Goal: Information Seeking & Learning: Check status

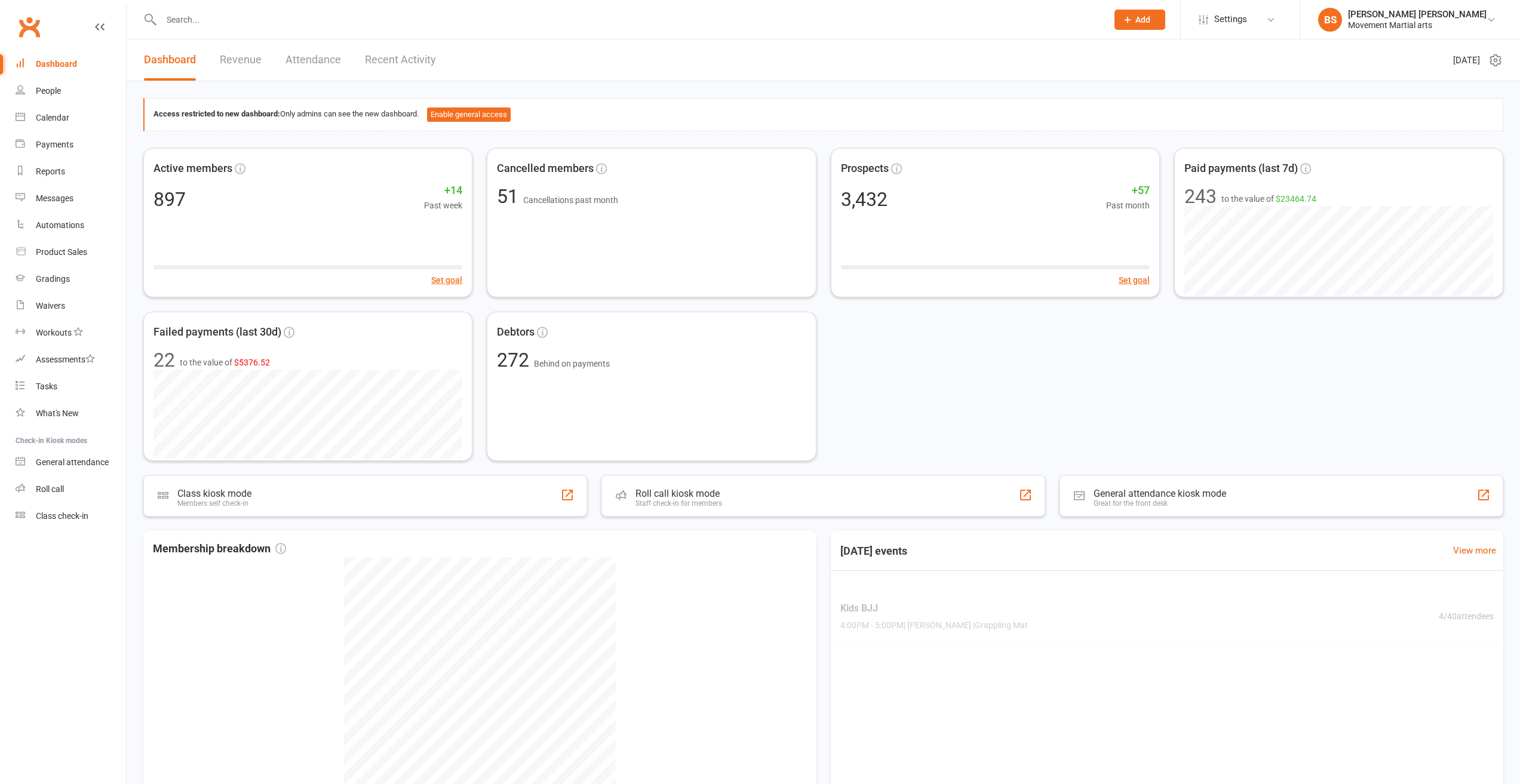
click at [295, 15] on input "text" at bounding box center [628, 19] width 941 height 17
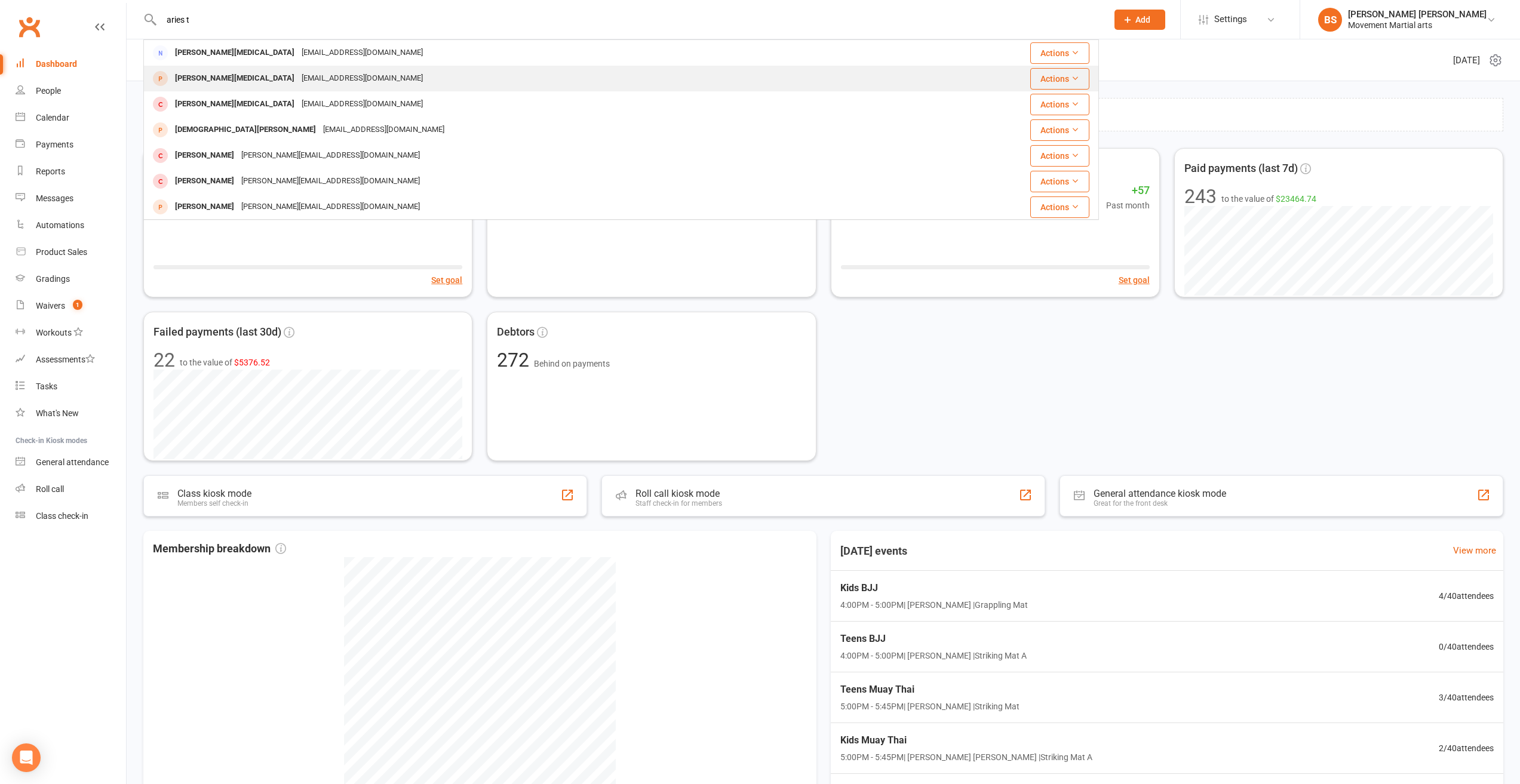
type input "aries t"
click at [298, 77] on div "[EMAIL_ADDRESS][DOMAIN_NAME]" at bounding box center [362, 79] width 128 height 17
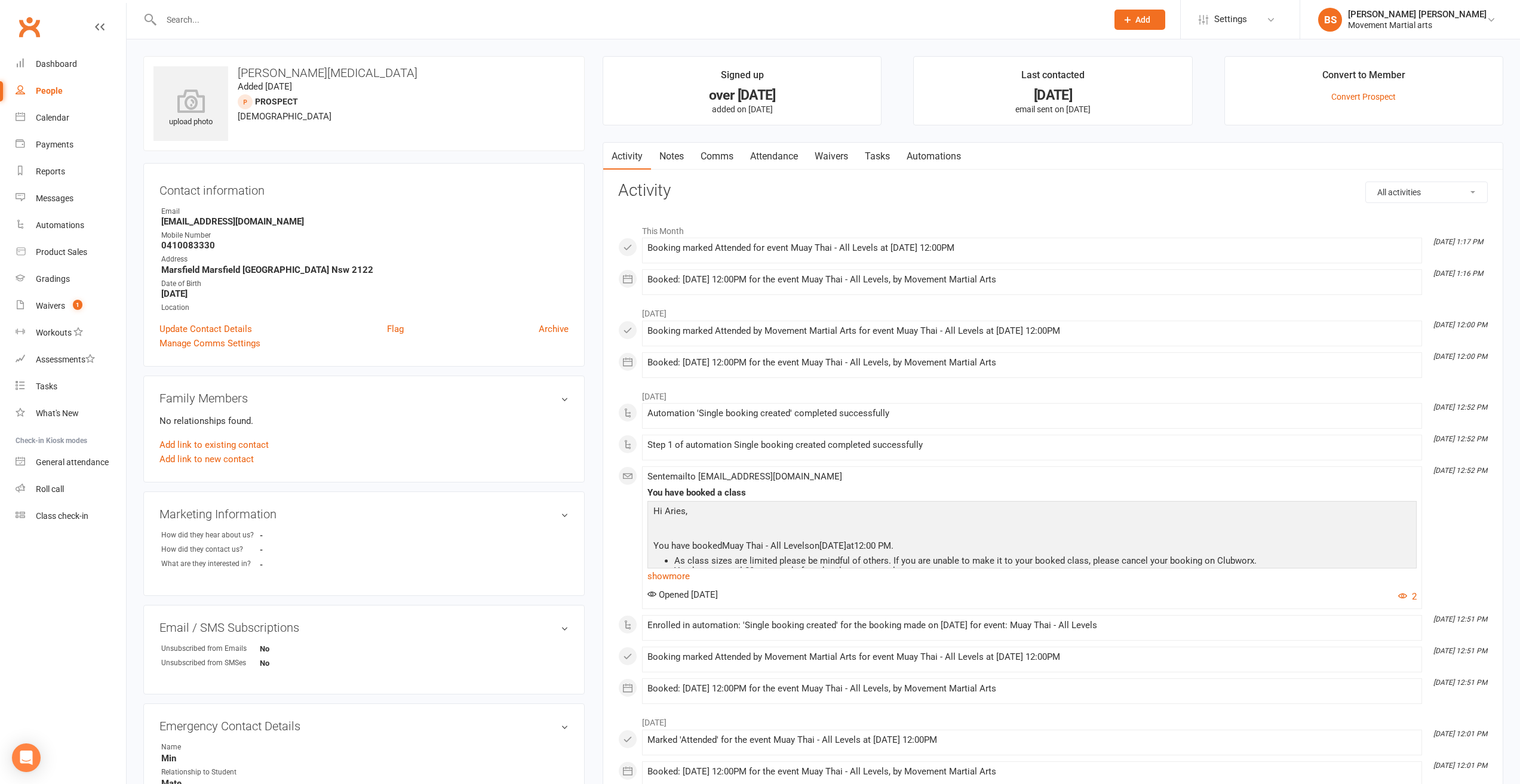
click at [254, 32] on div at bounding box center [621, 19] width 955 height 39
drag, startPoint x: 261, startPoint y: 23, endPoint x: 268, endPoint y: 20, distance: 7.6
click at [261, 22] on input "text" at bounding box center [628, 19] width 941 height 17
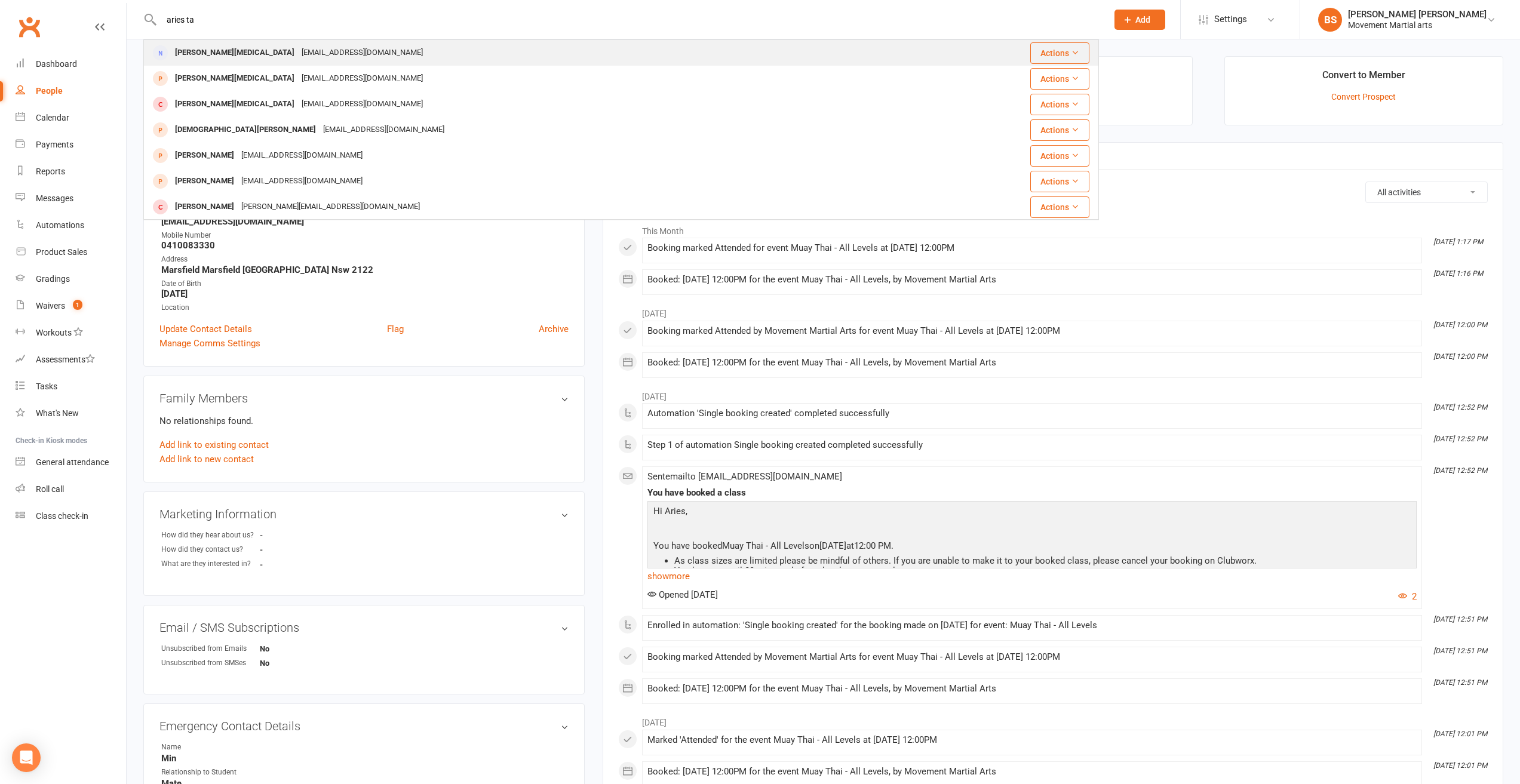
type input "aries ta"
click at [299, 61] on div "Aries [MEDICAL_DATA] [EMAIL_ADDRESS][DOMAIN_NAME]" at bounding box center [541, 53] width 793 height 25
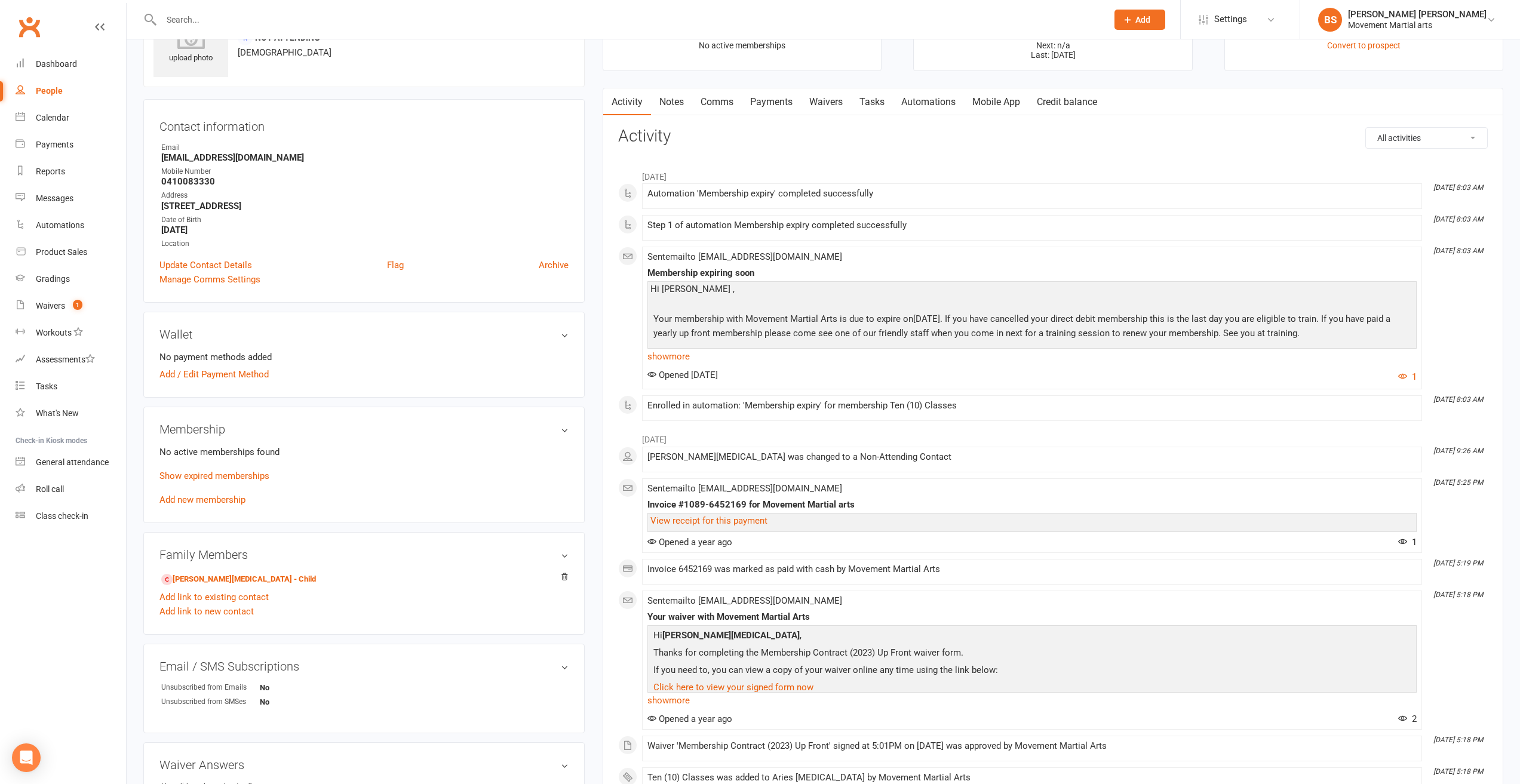
scroll to position [120, 0]
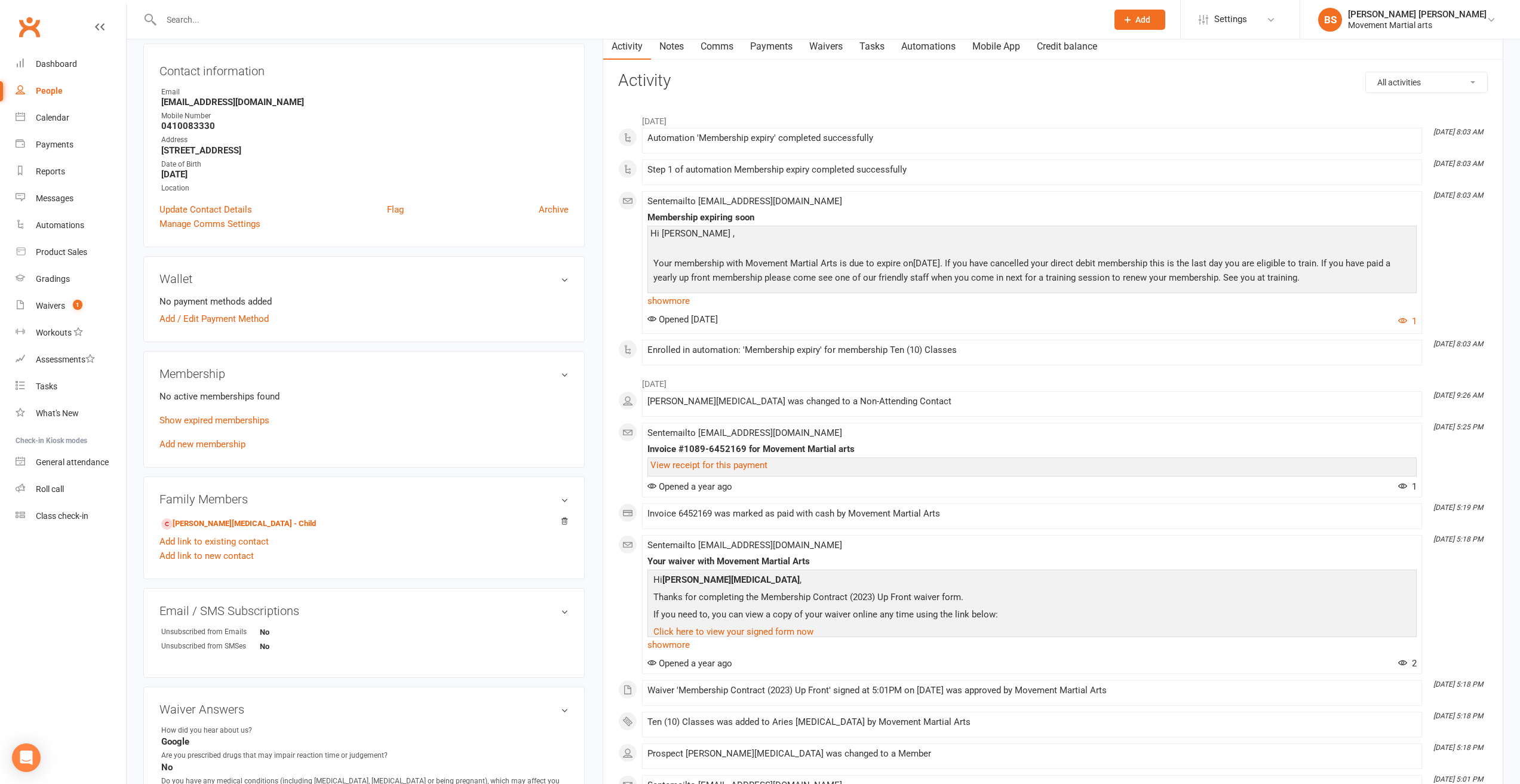
click at [255, 410] on membership-list "No active memberships found Show expired memberships Add new membership" at bounding box center [364, 419] width 409 height 60
click at [255, 421] on link "Show expired memberships" at bounding box center [214, 420] width 110 height 11
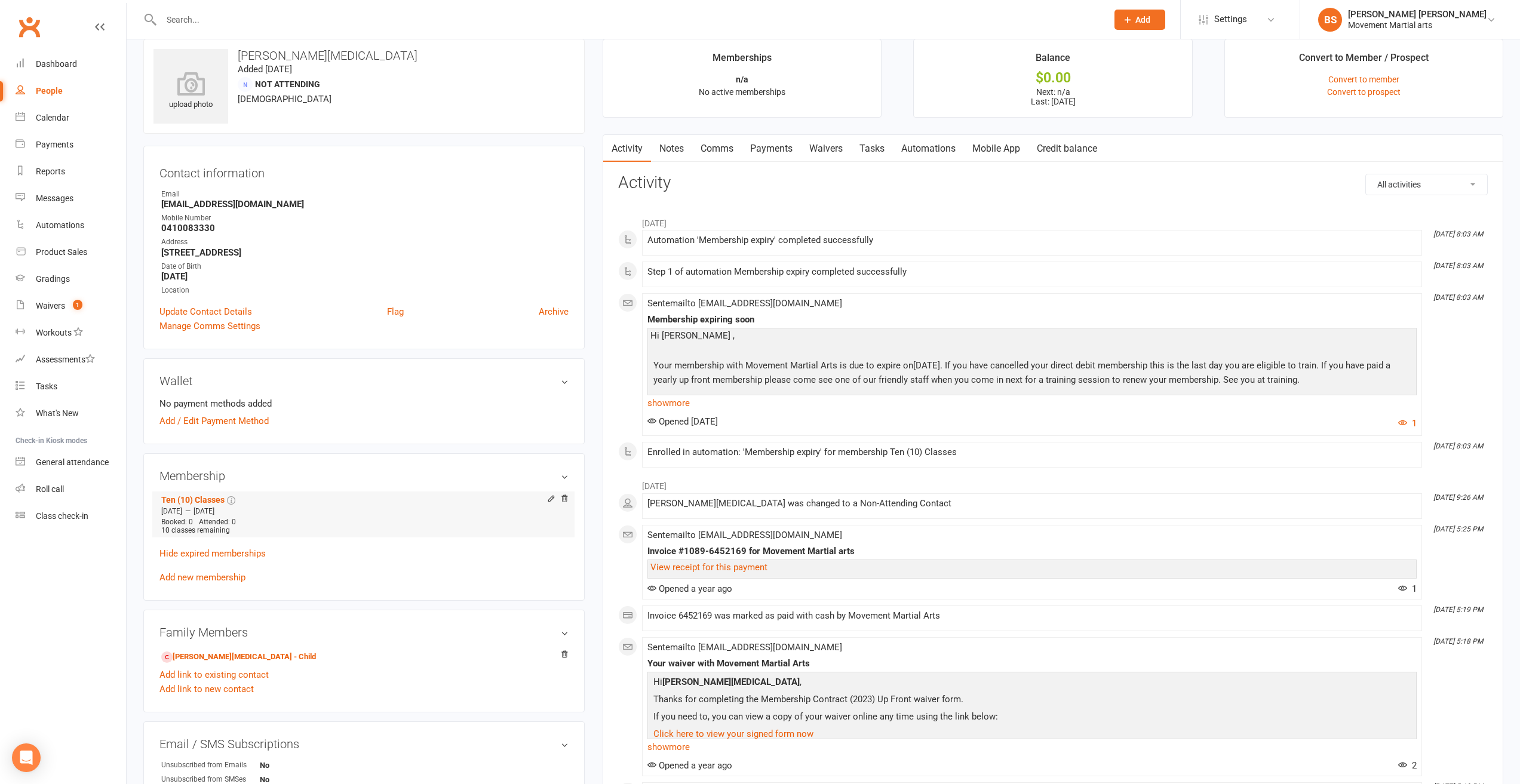
scroll to position [0, 0]
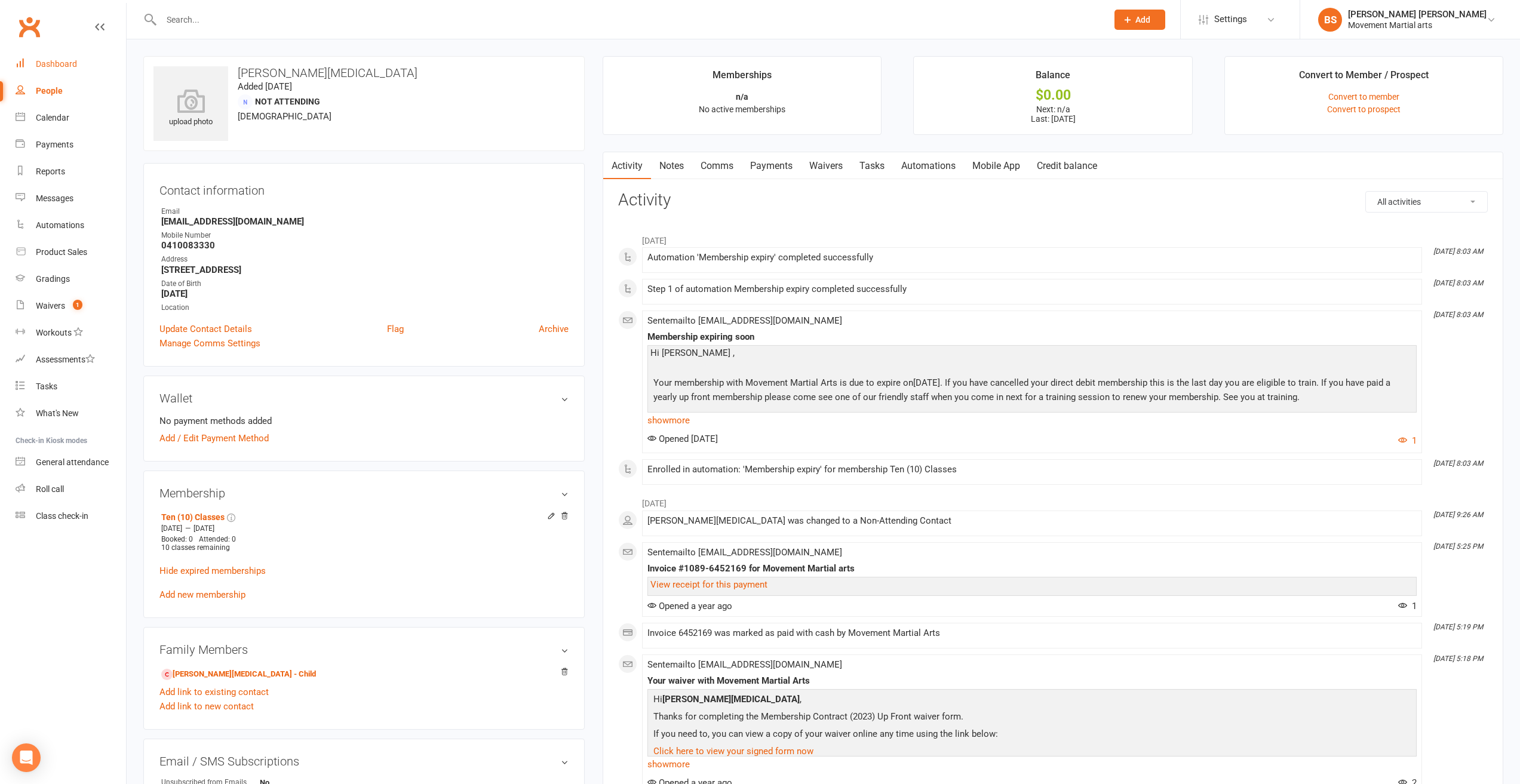
click at [75, 60] on div "Dashboard" at bounding box center [56, 63] width 41 height 9
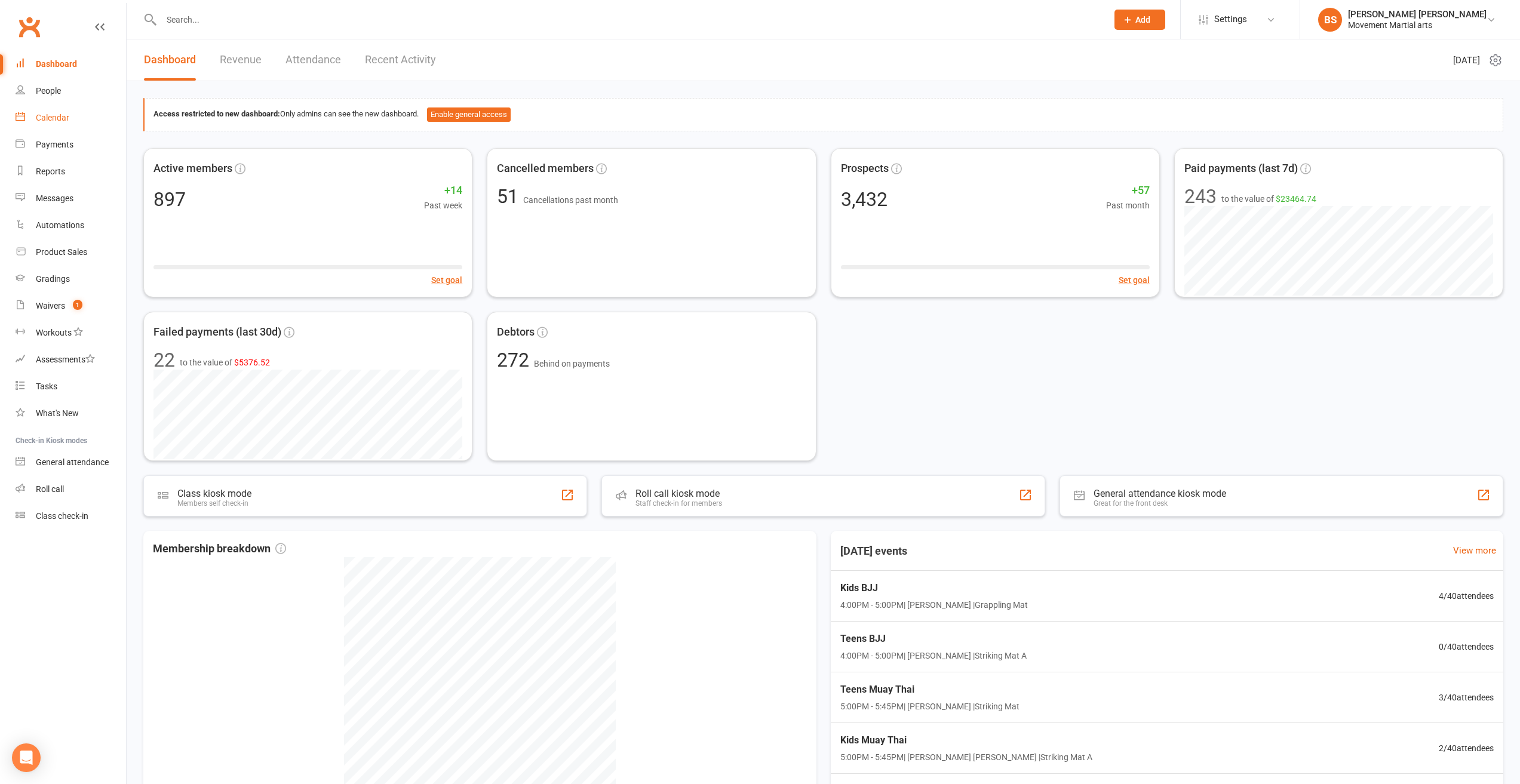
click at [95, 123] on link "Calendar" at bounding box center [71, 118] width 110 height 27
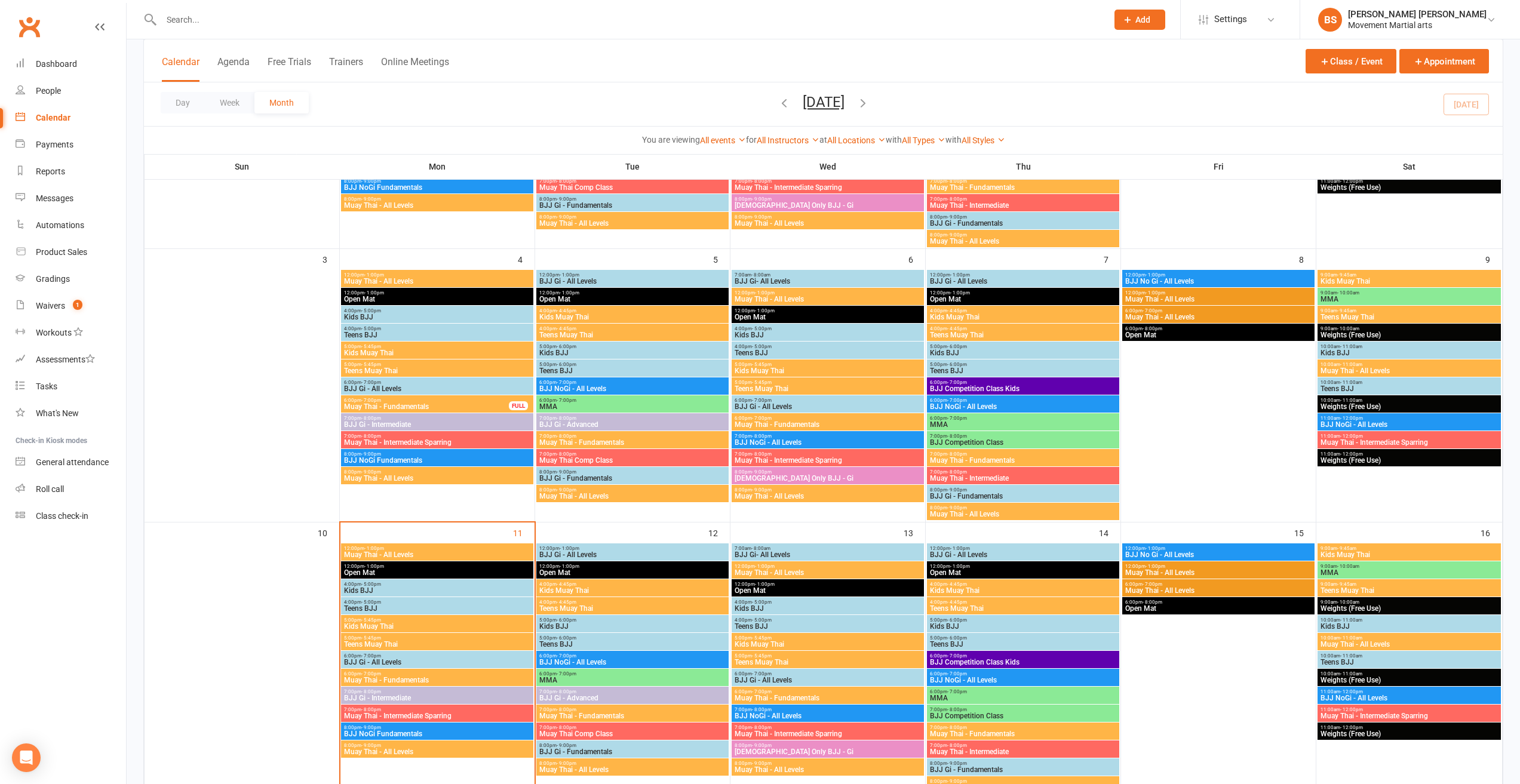
scroll to position [477, 0]
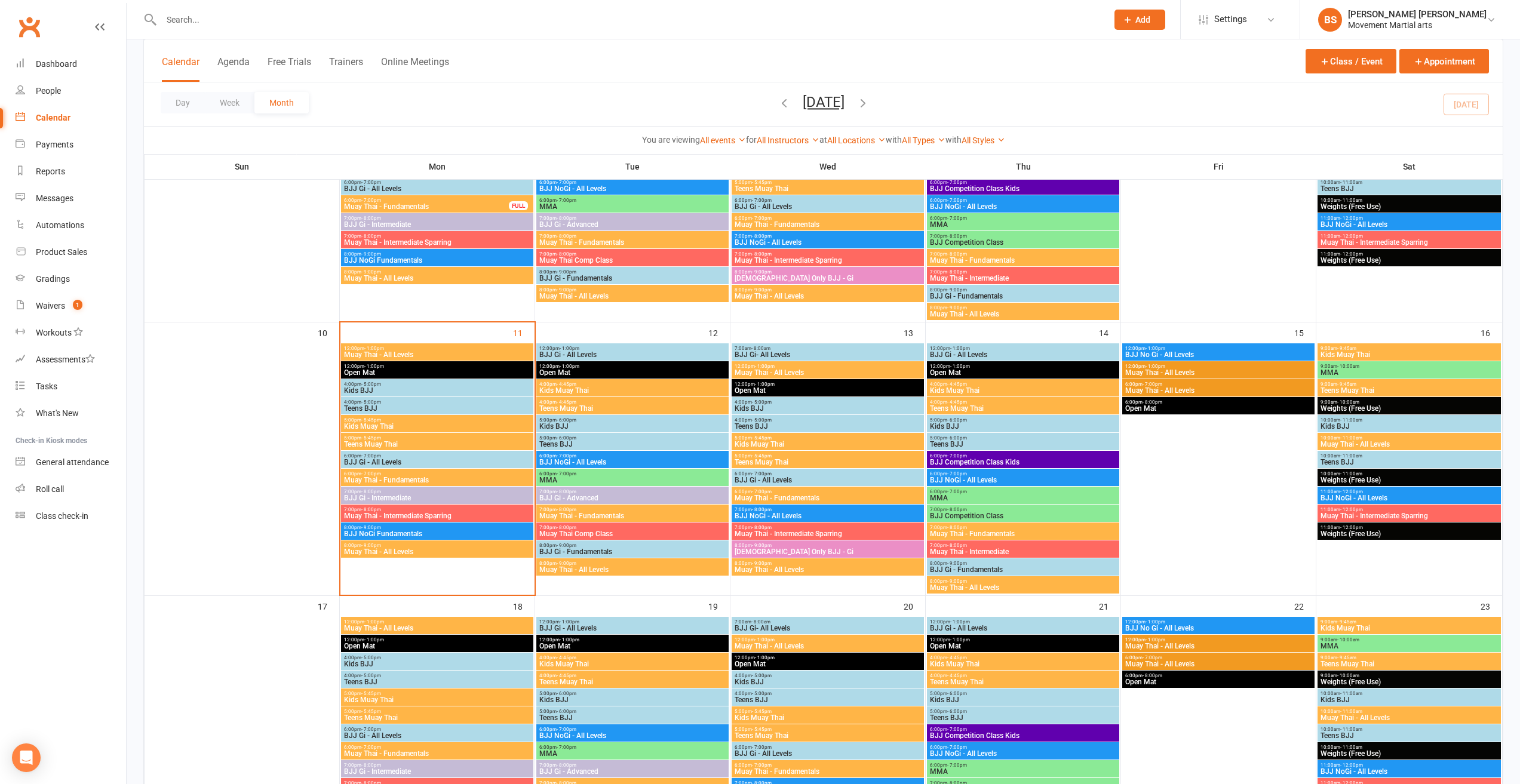
click at [370, 352] on span "Muay Thai - All Levels" at bounding box center [437, 355] width 188 height 7
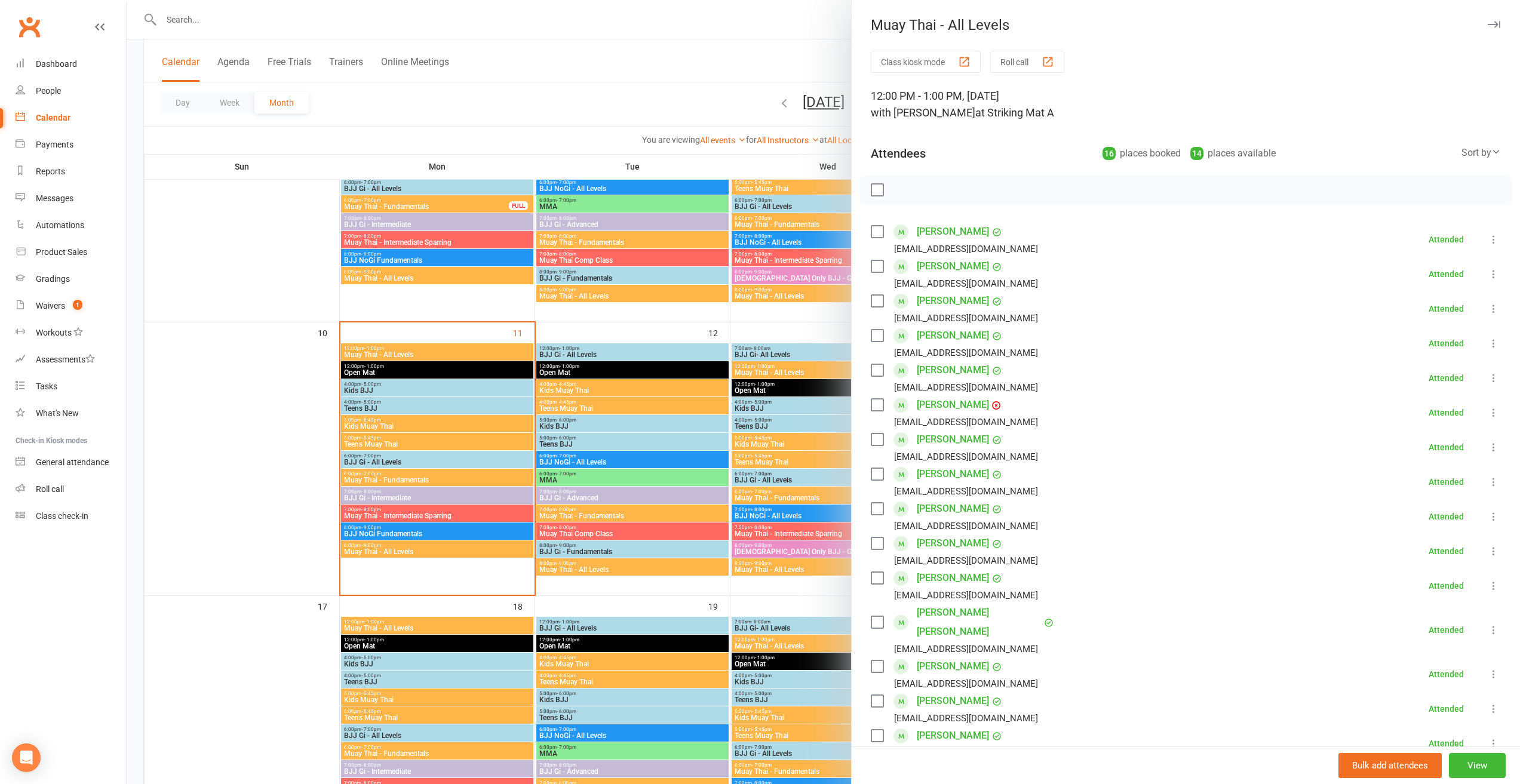
click at [370, 352] on div at bounding box center [823, 392] width 1393 height 784
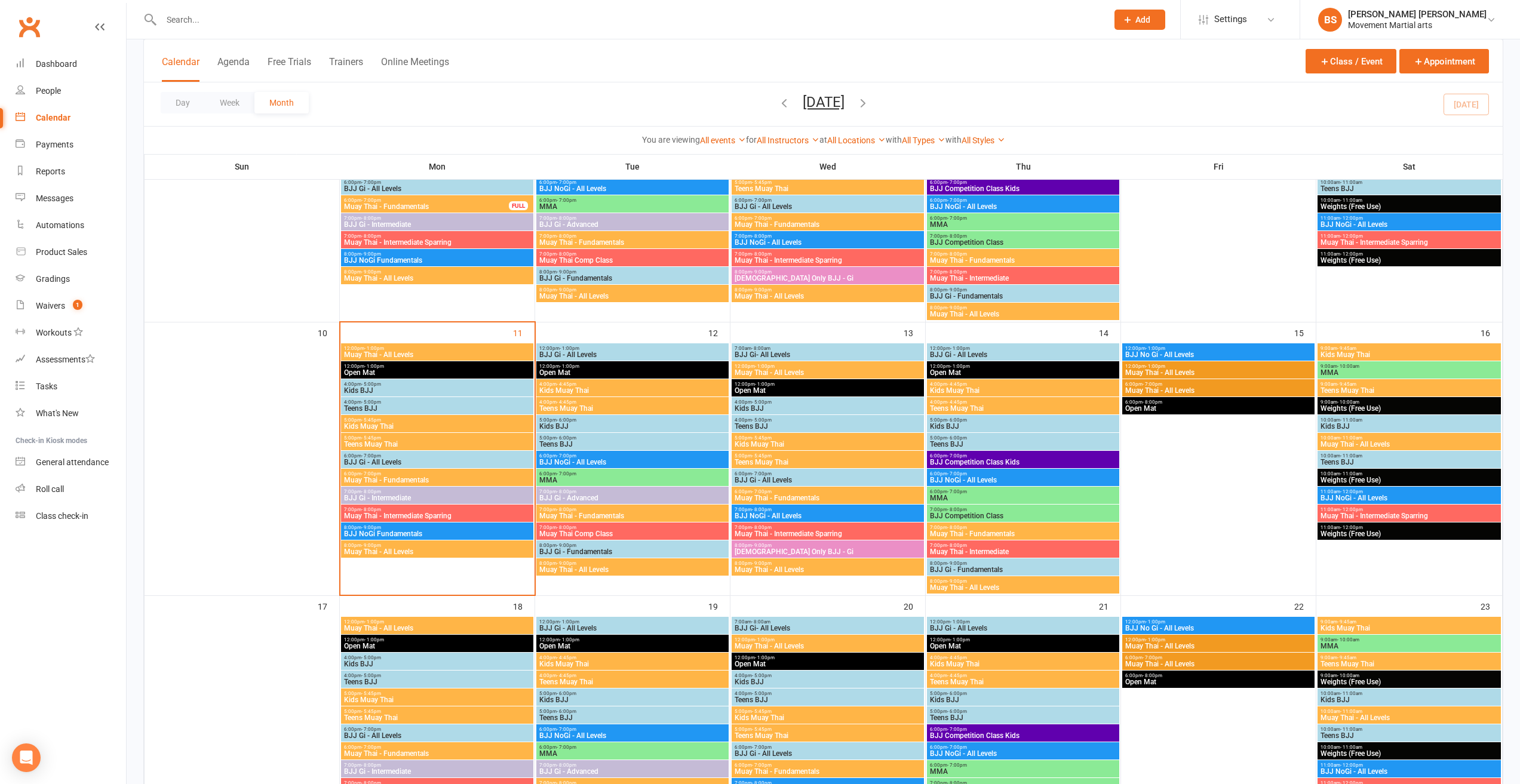
click at [365, 13] on input "text" at bounding box center [628, 19] width 941 height 17
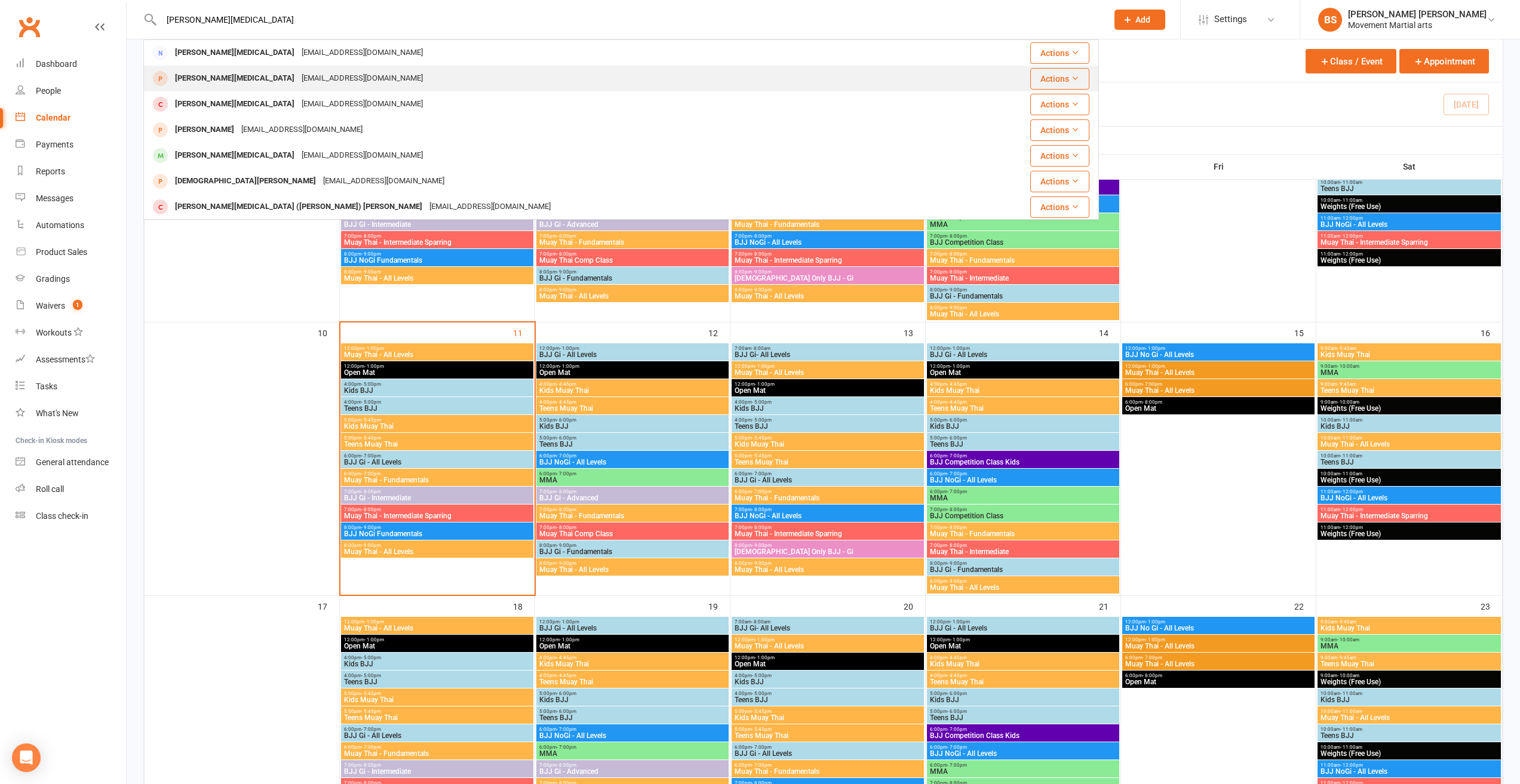
type input "[PERSON_NAME][MEDICAL_DATA]"
click at [362, 70] on div "Aries [MEDICAL_DATA] [EMAIL_ADDRESS][DOMAIN_NAME]" at bounding box center [553, 79] width 818 height 25
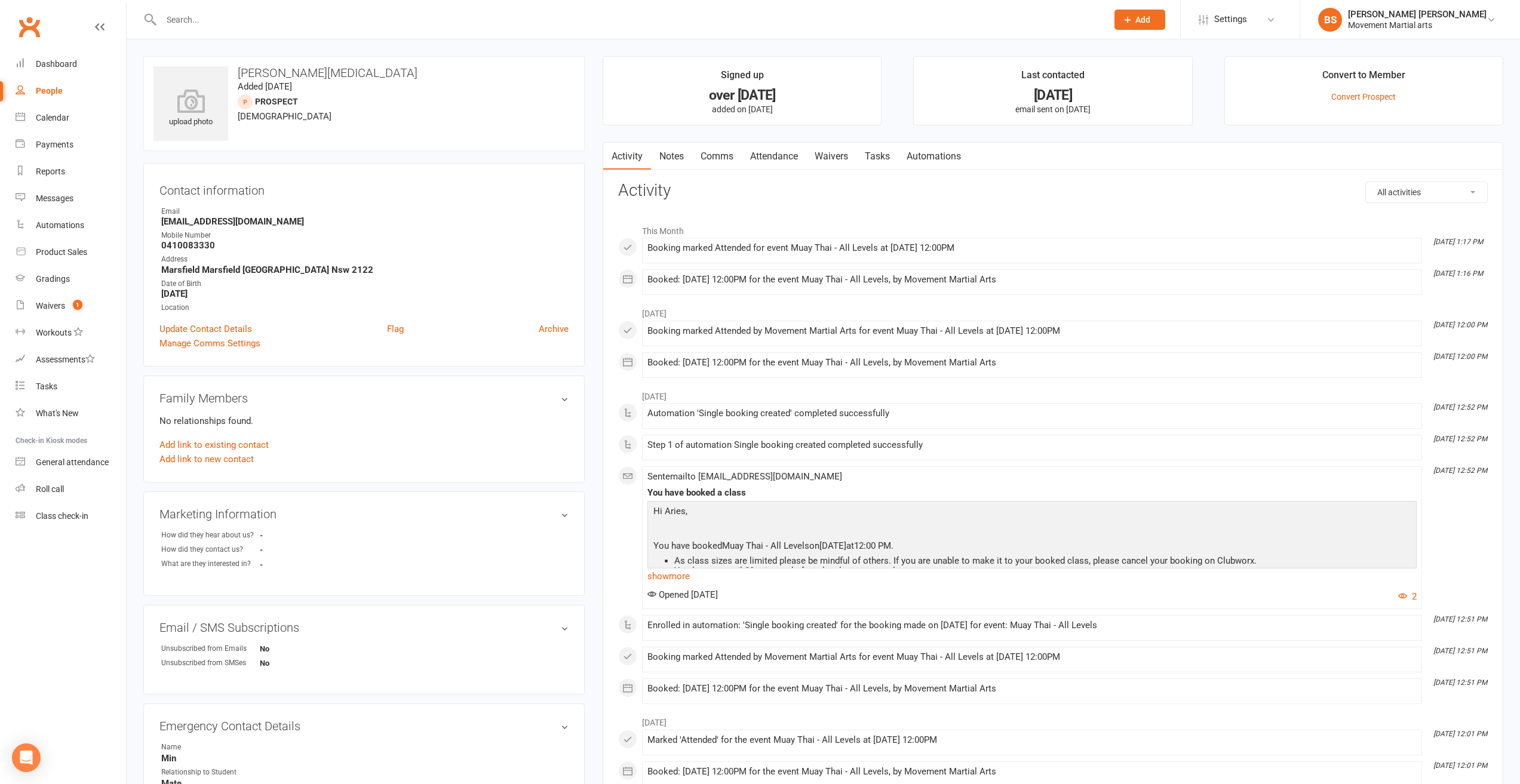
click at [767, 160] on link "Attendance" at bounding box center [774, 156] width 64 height 27
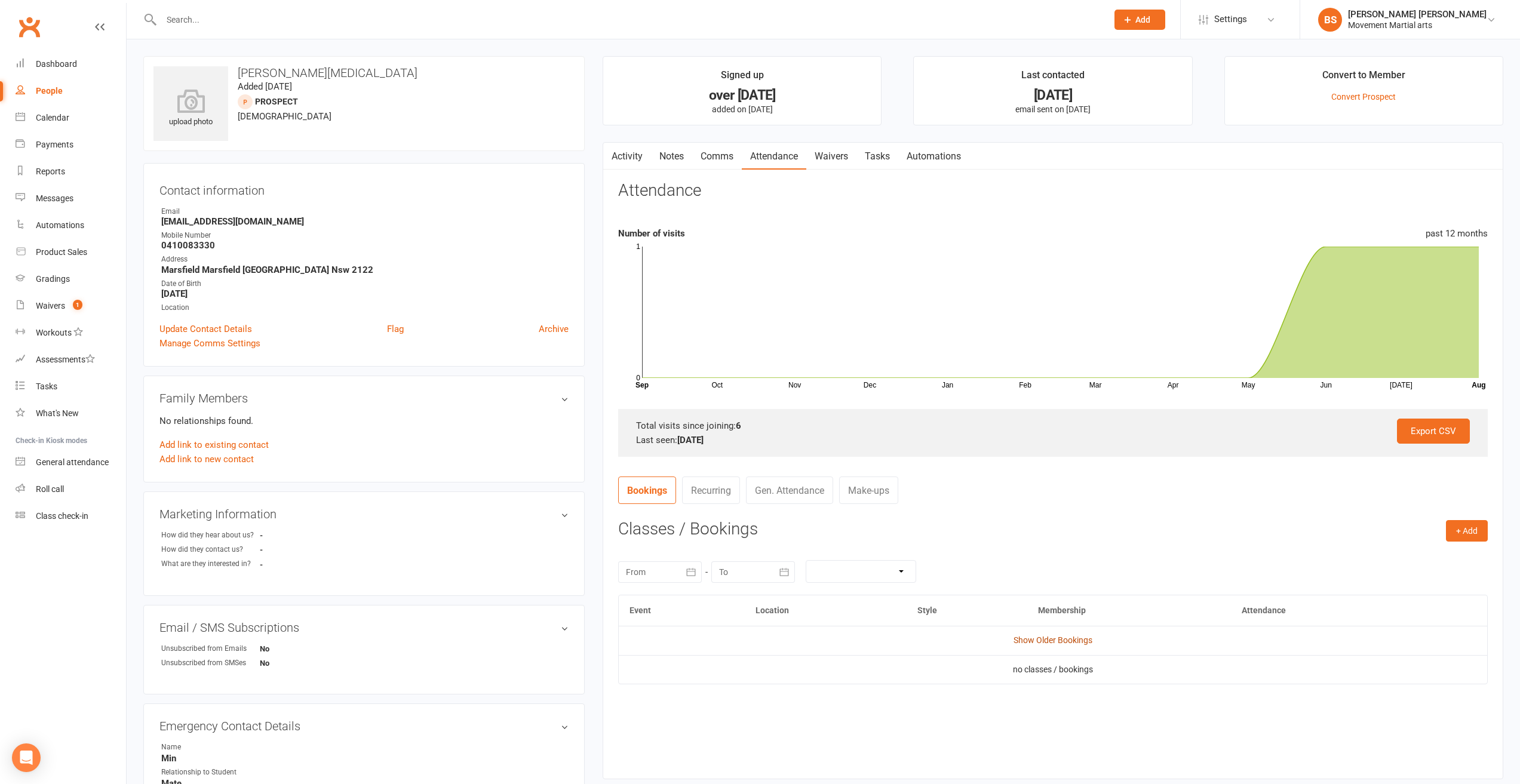
click at [1022, 639] on link "Show Older Bookings" at bounding box center [1052, 640] width 79 height 9
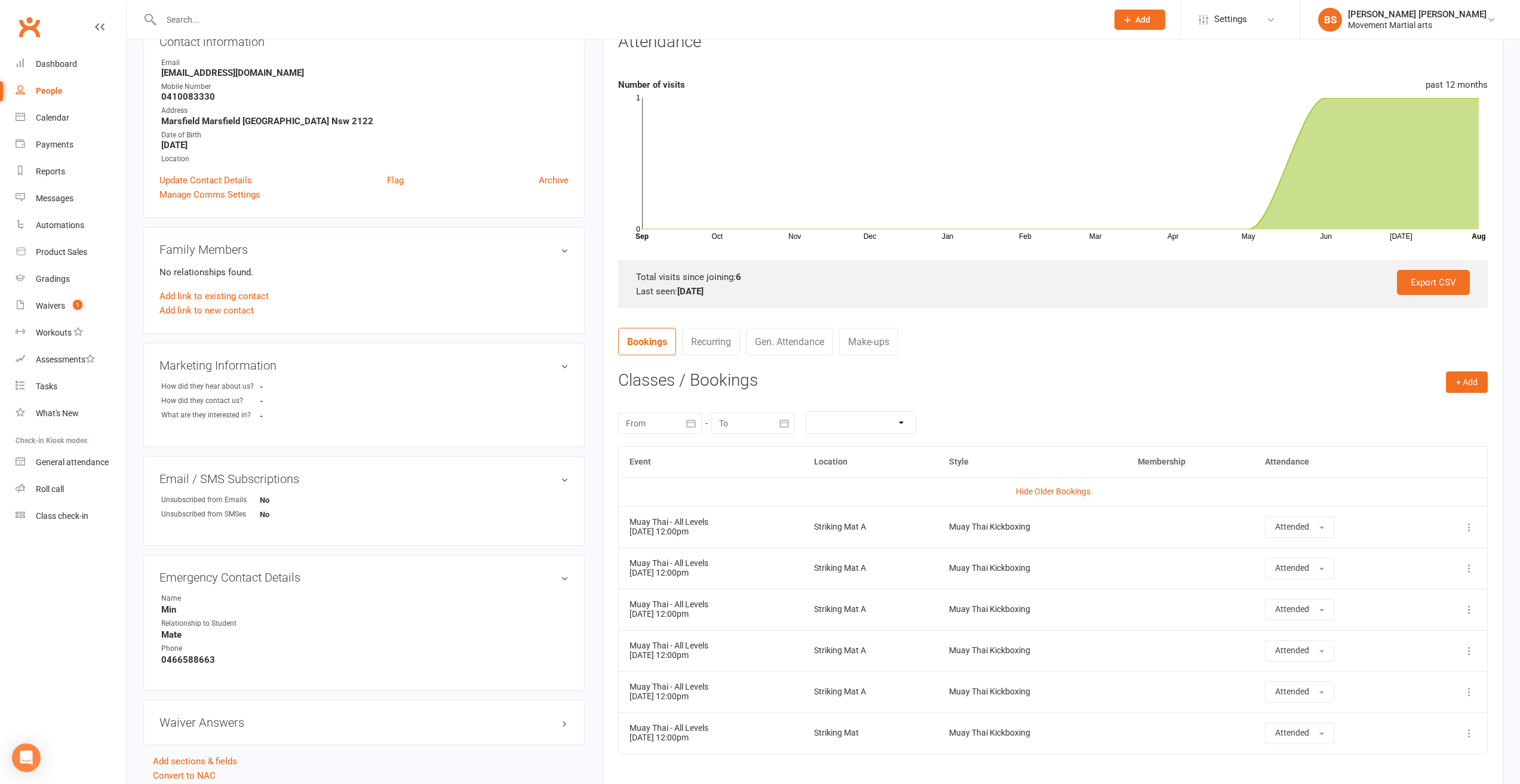
scroll to position [179, 0]
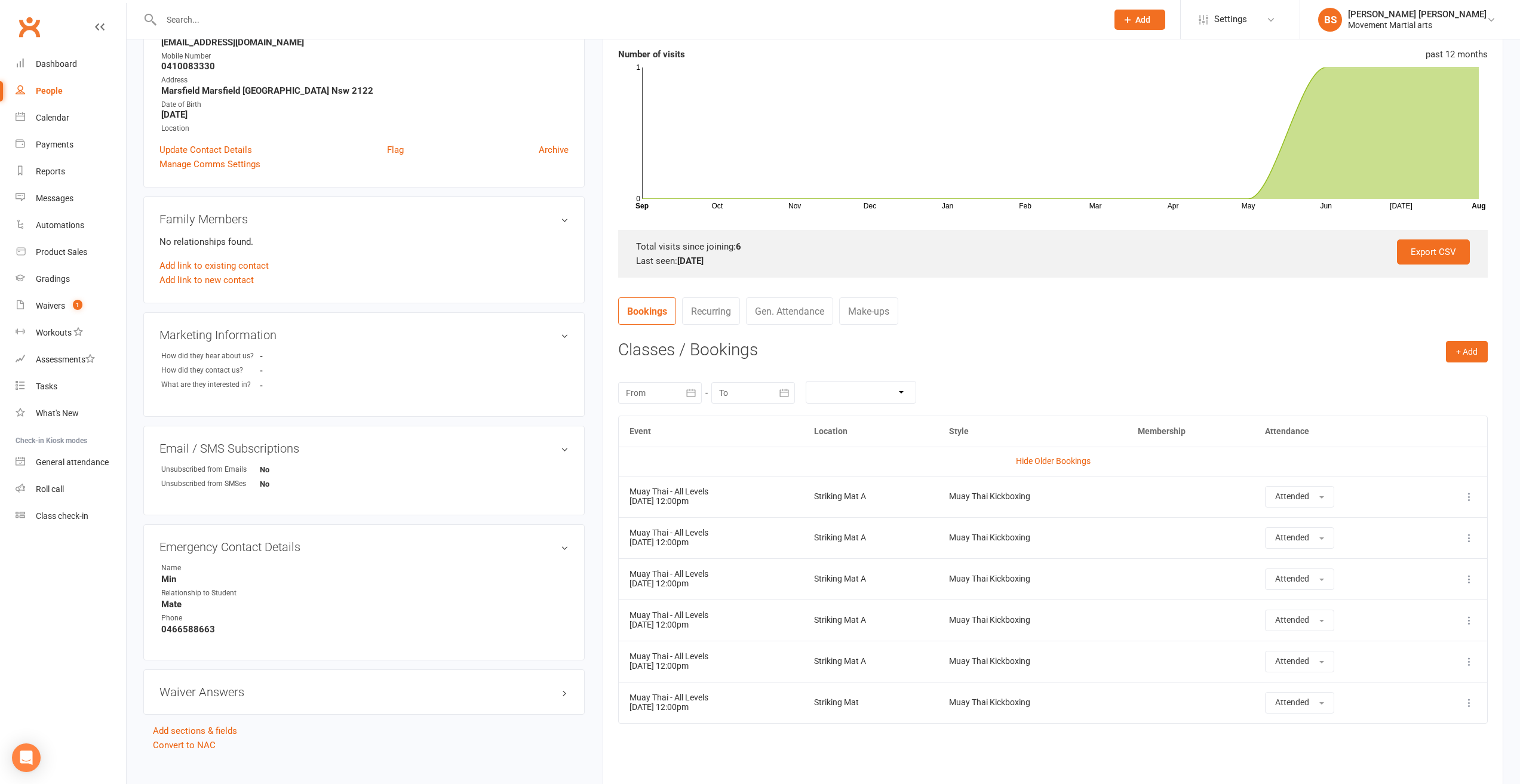
click at [575, 744] on aside "upload photo [PERSON_NAME][MEDICAL_DATA] Added [DATE] prospect [DEMOGRAPHIC_DAT…" at bounding box center [364, 314] width 441 height 875
click at [95, 66] on link "Dashboard" at bounding box center [71, 64] width 110 height 27
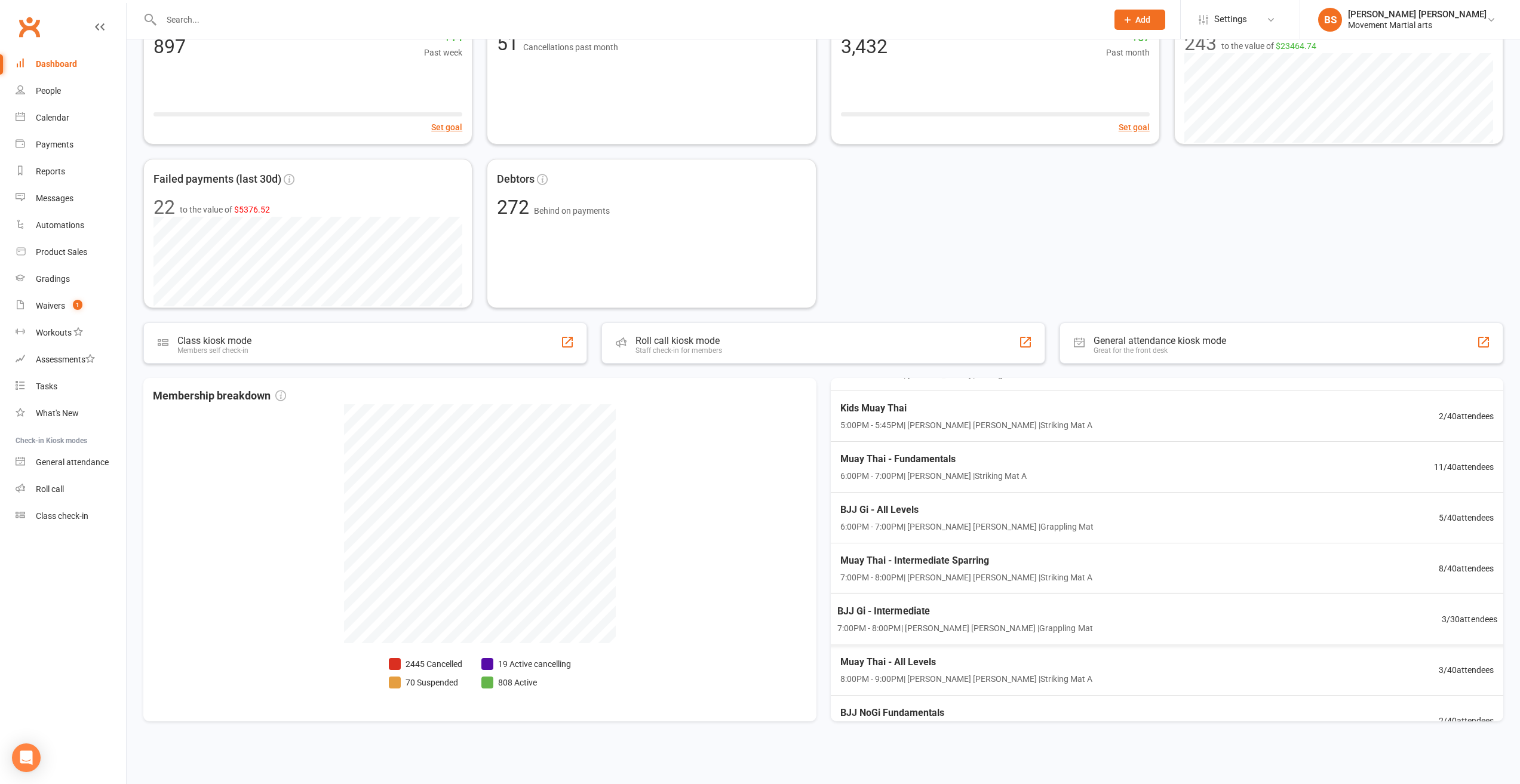
scroll to position [204, 0]
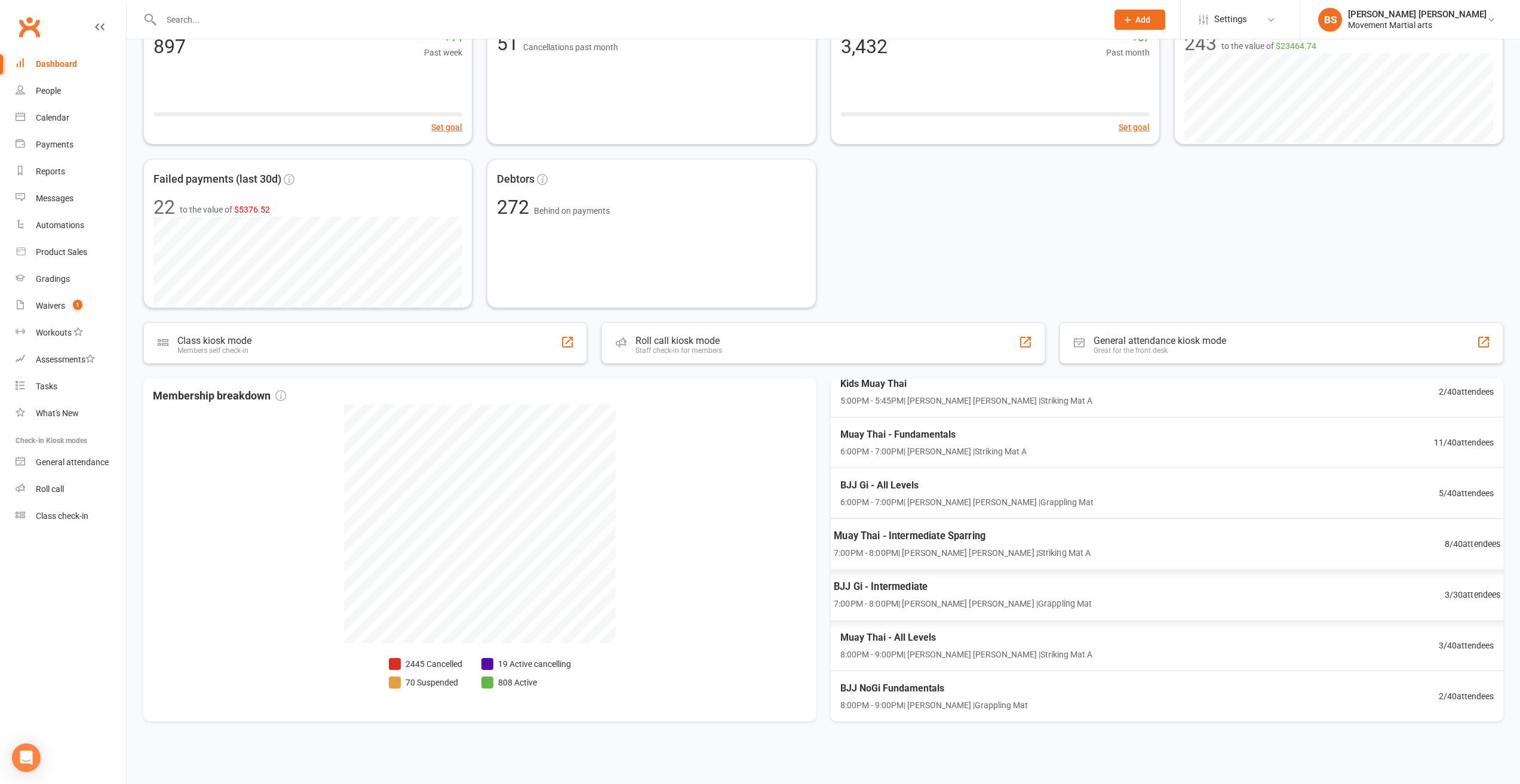
click at [865, 541] on span "Muay Thai - Intermediate Sparring" at bounding box center [962, 536] width 257 height 15
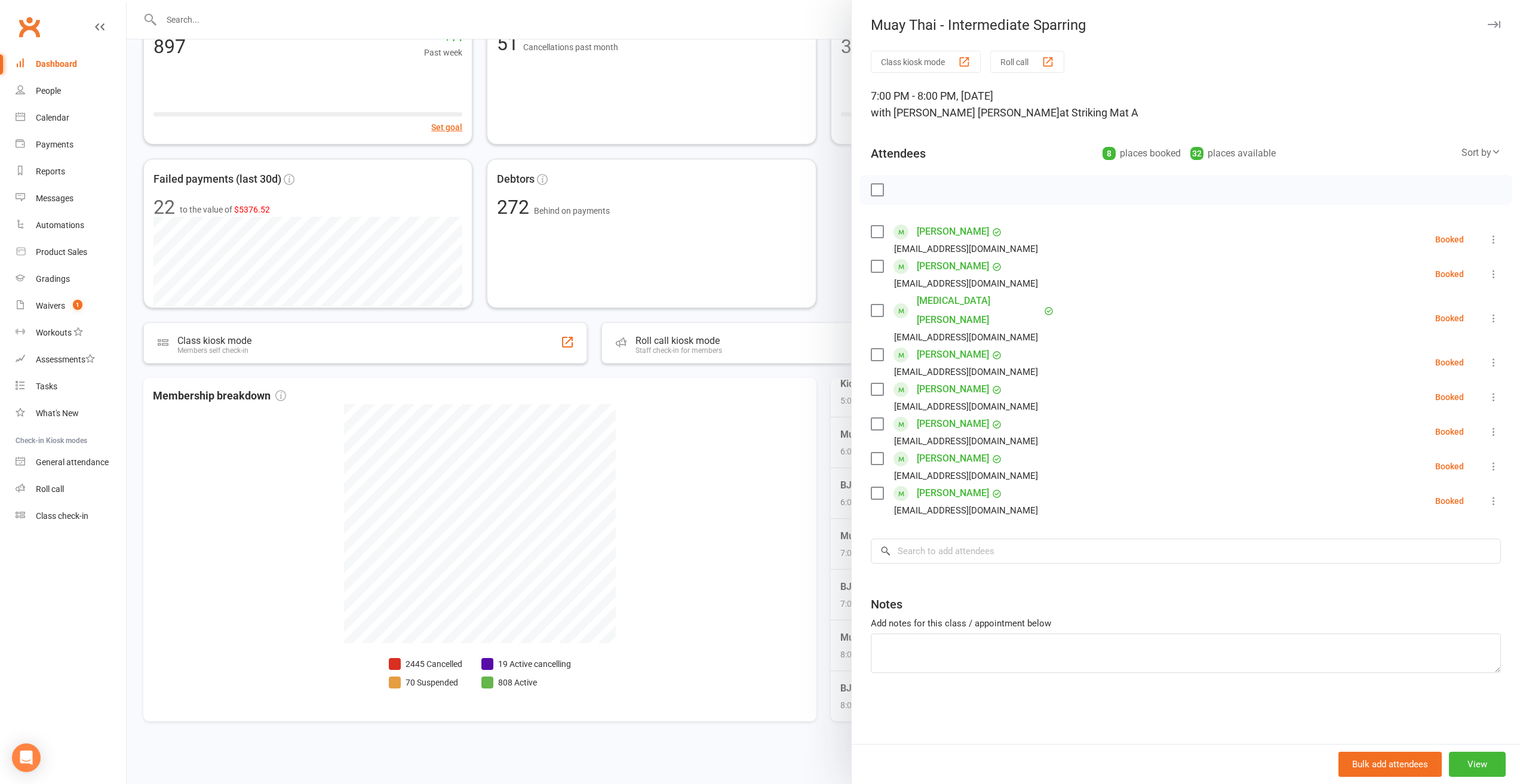
click at [803, 443] on div at bounding box center [823, 392] width 1393 height 784
